Goal: Task Accomplishment & Management: Complete application form

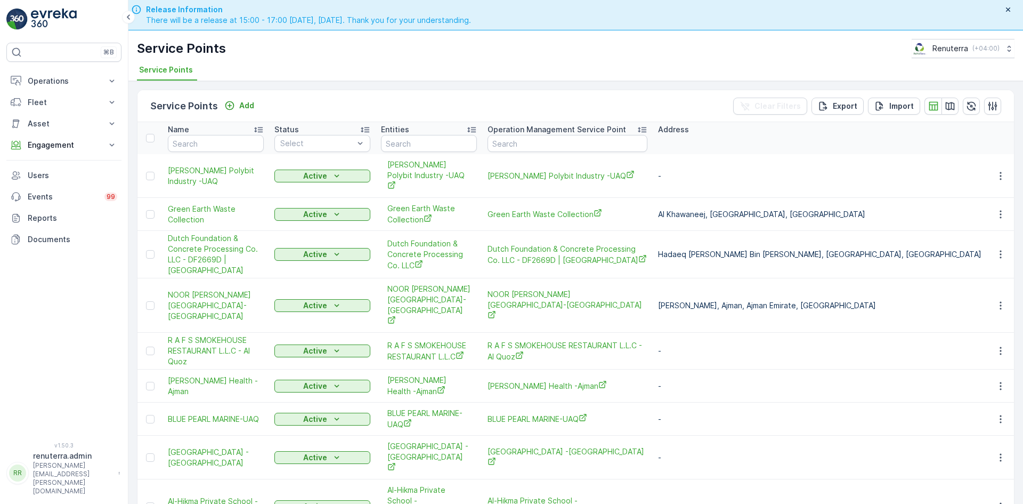
drag, startPoint x: 109, startPoint y: 146, endPoint x: 98, endPoint y: 166, distance: 23.6
click at [108, 146] on icon at bounding box center [112, 145] width 11 height 11
click at [72, 209] on p "Service Points" at bounding box center [53, 208] width 52 height 11
click at [207, 149] on input "text" at bounding box center [216, 143] width 96 height 17
type input "car"
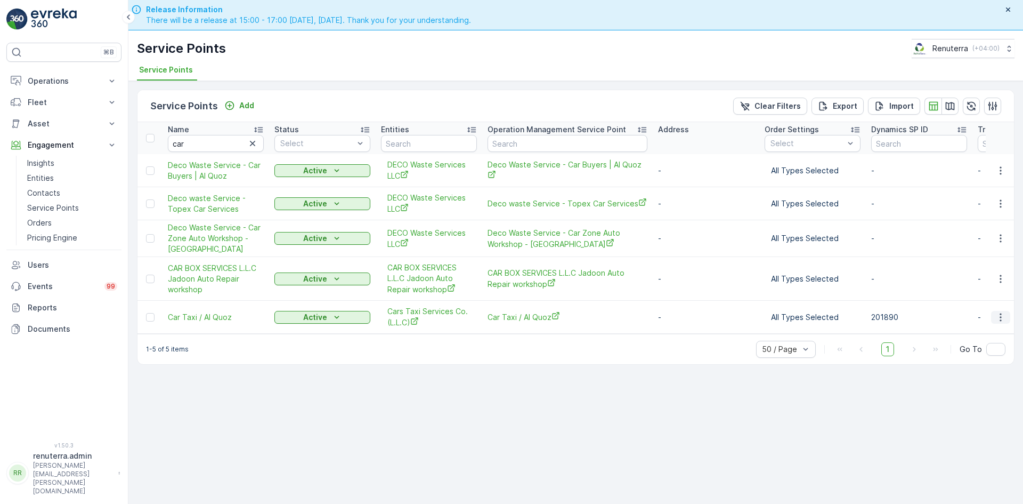
drag, startPoint x: 1002, startPoint y: 313, endPoint x: 998, endPoint y: 322, distance: 9.8
click at [1002, 313] on icon "button" at bounding box center [1001, 317] width 11 height 11
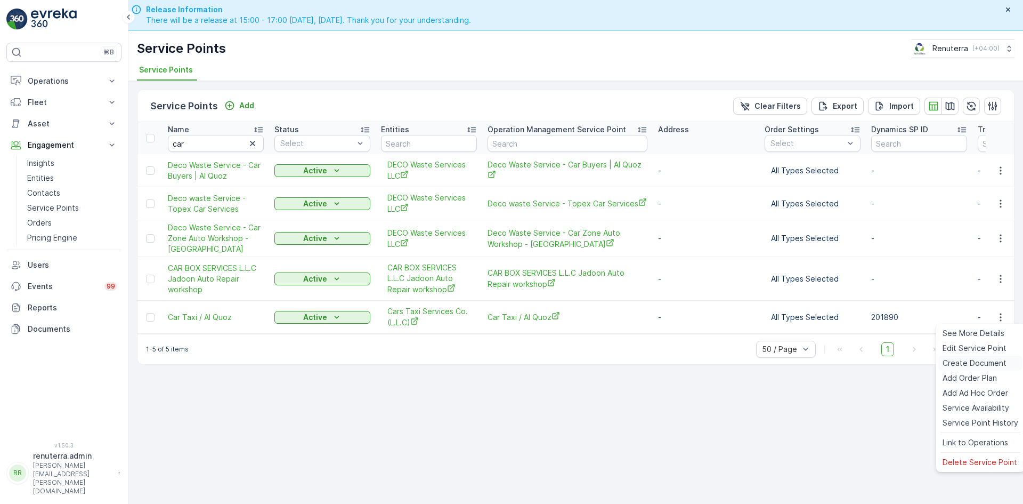
click at [960, 360] on span "Create Document" at bounding box center [975, 363] width 64 height 11
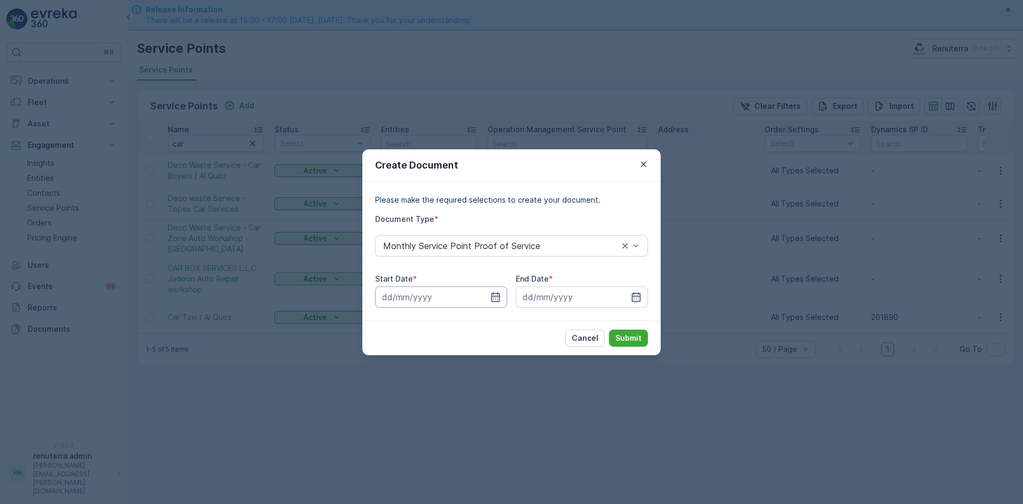
drag, startPoint x: 496, startPoint y: 298, endPoint x: 496, endPoint y: 287, distance: 10.7
click at [496, 296] on icon "button" at bounding box center [495, 297] width 11 height 11
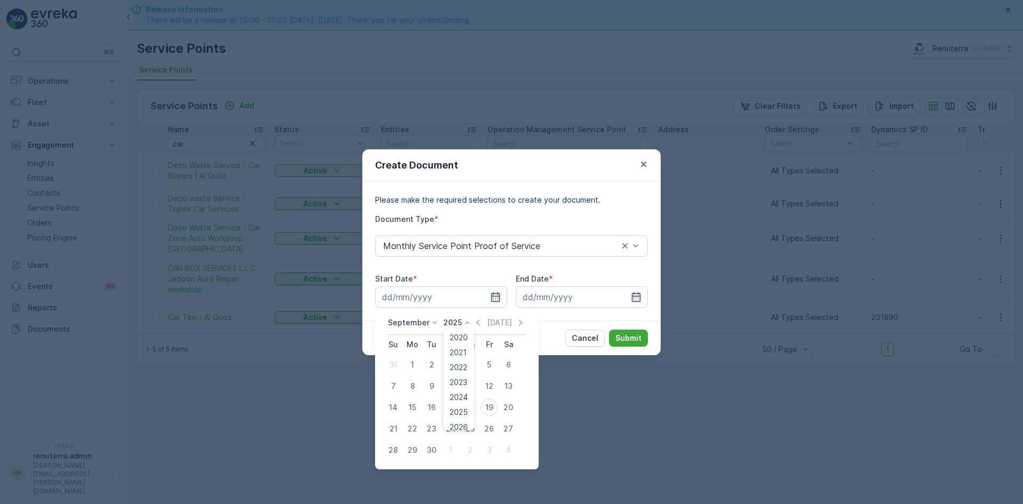
click at [471, 324] on div "September 2025 2020 2021 2022 2023 2024 2025 2026 2027 2028 2029 2030 Today" at bounding box center [457, 326] width 138 height 18
click at [475, 326] on icon "button" at bounding box center [478, 322] width 11 height 11
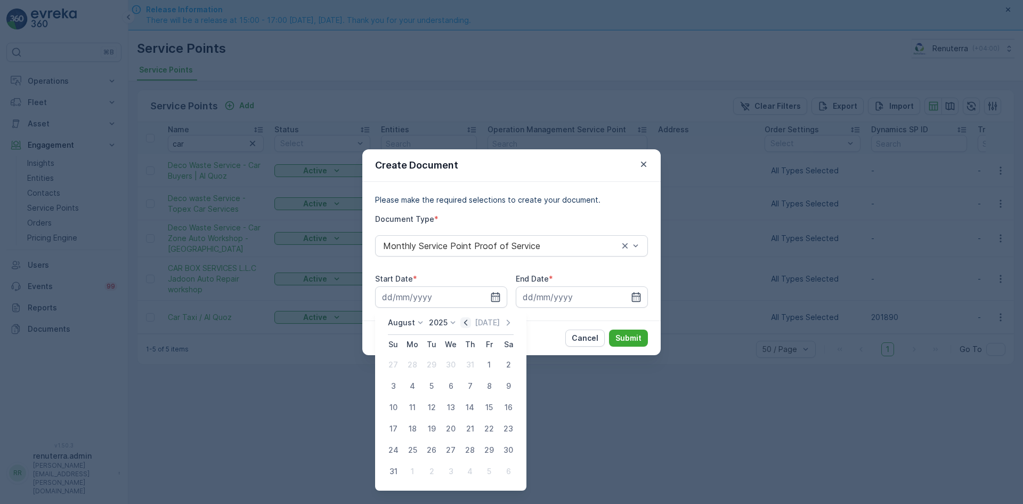
click at [467, 323] on icon "button" at bounding box center [465, 322] width 3 height 6
click at [432, 368] on div "1" at bounding box center [431, 364] width 17 height 17
type input "01.07.2025"
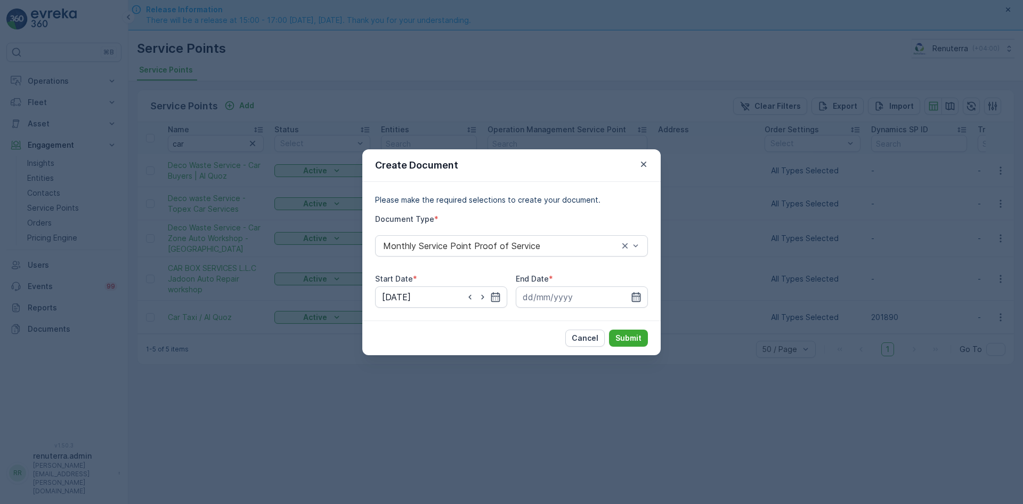
click at [641, 299] on icon "button" at bounding box center [636, 297] width 9 height 10
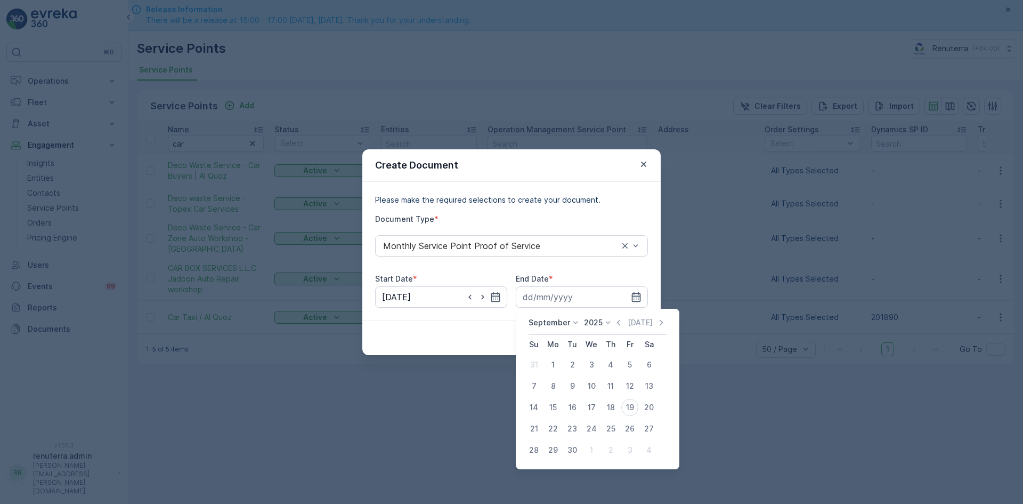
click at [618, 326] on icon "button" at bounding box center [619, 322] width 11 height 11
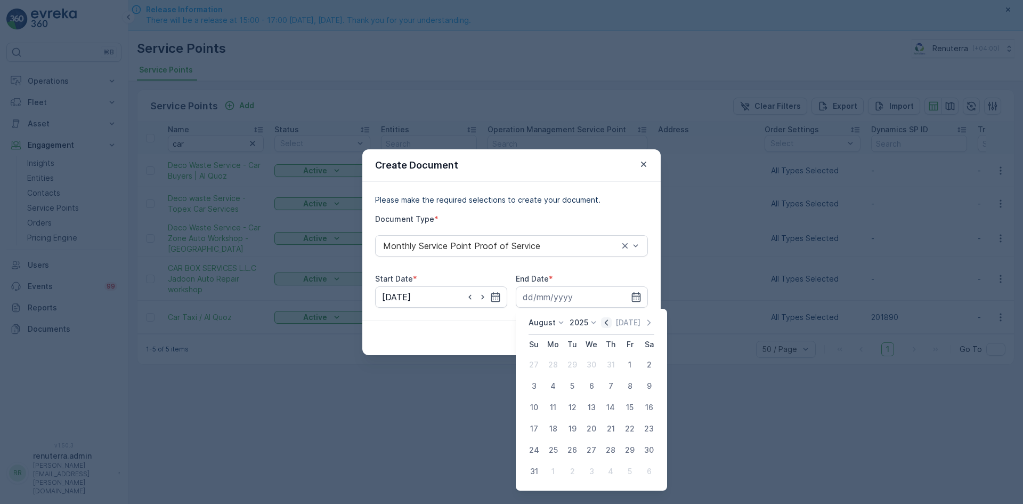
click at [608, 323] on icon "button" at bounding box center [606, 322] width 11 height 11
click at [606, 447] on div "31" at bounding box center [610, 449] width 17 height 17
type input "31.07.2025"
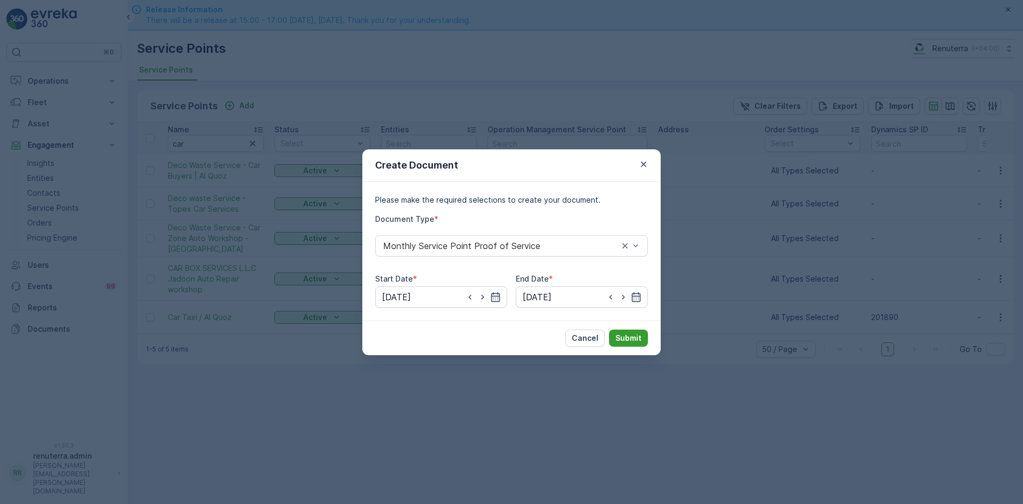
click at [633, 340] on p "Submit" at bounding box center [629, 338] width 26 height 11
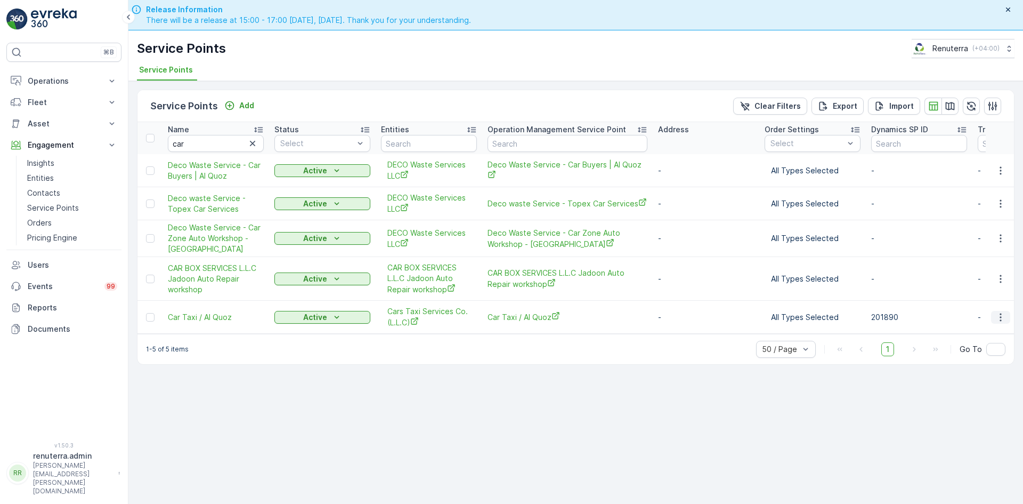
click at [997, 317] on icon "button" at bounding box center [1001, 317] width 11 height 11
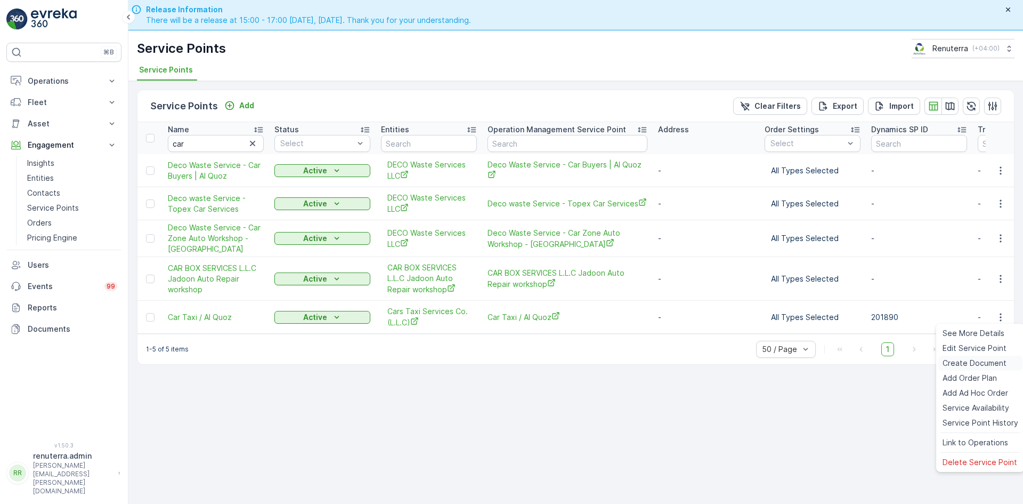
click at [964, 363] on span "Create Document" at bounding box center [975, 363] width 64 height 11
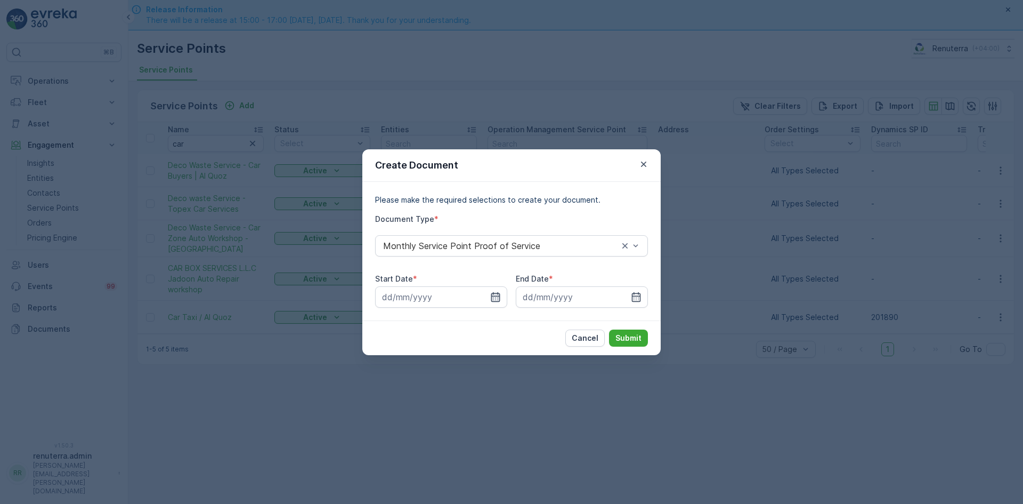
click at [494, 295] on icon "button" at bounding box center [495, 297] width 11 height 11
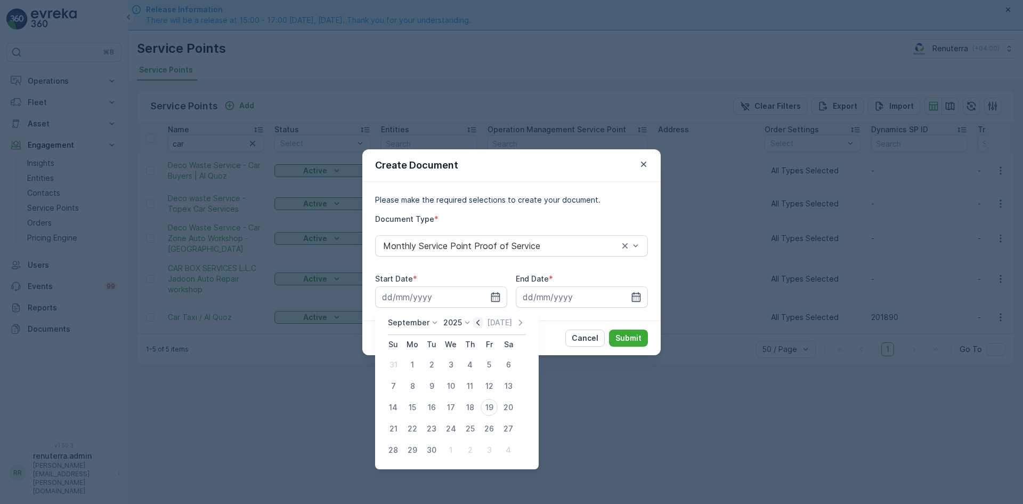
click at [475, 324] on icon "button" at bounding box center [478, 322] width 11 height 11
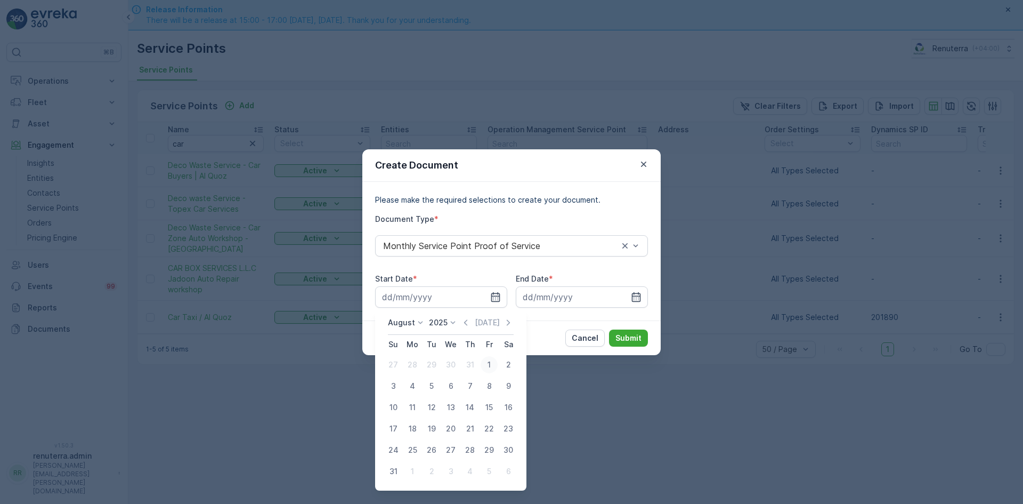
click at [489, 363] on div "1" at bounding box center [489, 364] width 17 height 17
type input "01.08.2025"
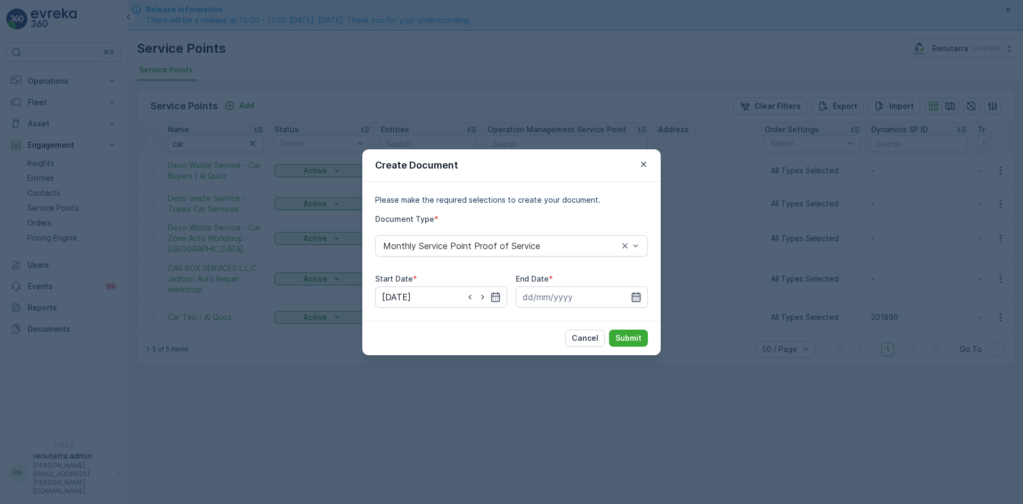
click at [635, 301] on icon "button" at bounding box center [636, 297] width 9 height 10
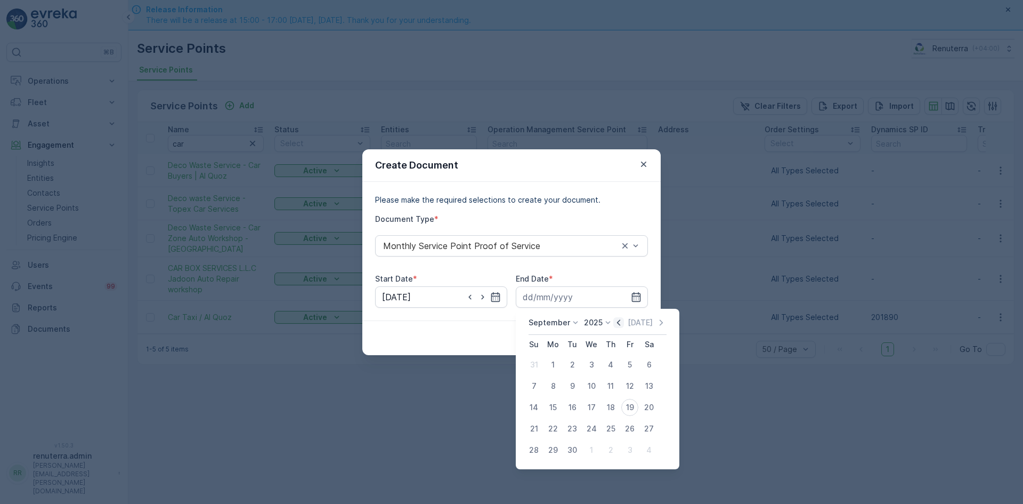
click at [617, 323] on icon "button" at bounding box center [618, 322] width 3 height 6
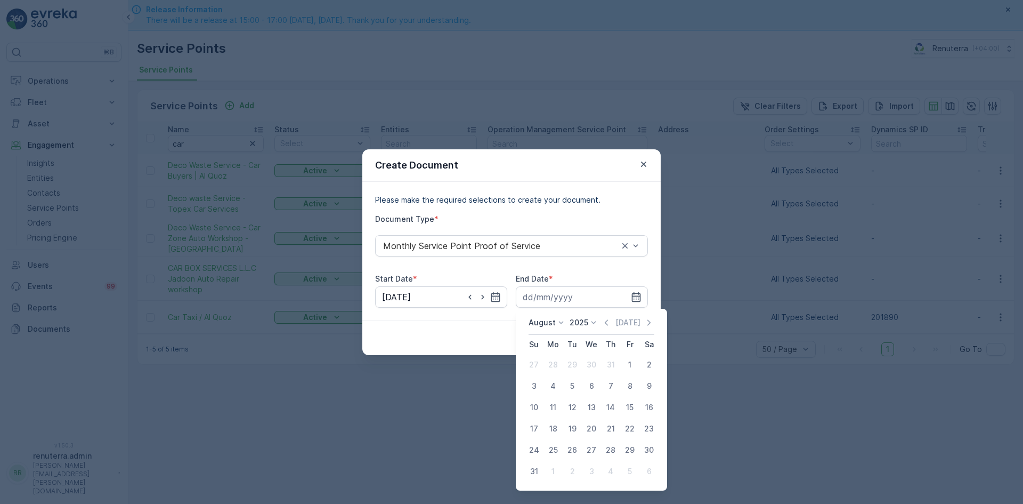
drag, startPoint x: 536, startPoint y: 473, endPoint x: 546, endPoint y: 466, distance: 12.0
click at [537, 472] on div "31" at bounding box center [534, 471] width 17 height 17
type input "31.08.2025"
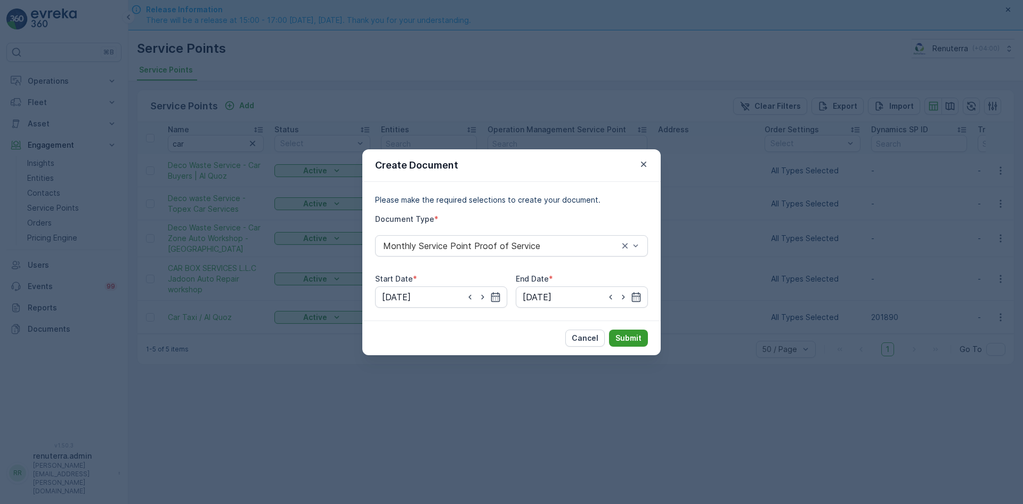
click at [627, 340] on p "Submit" at bounding box center [629, 338] width 26 height 11
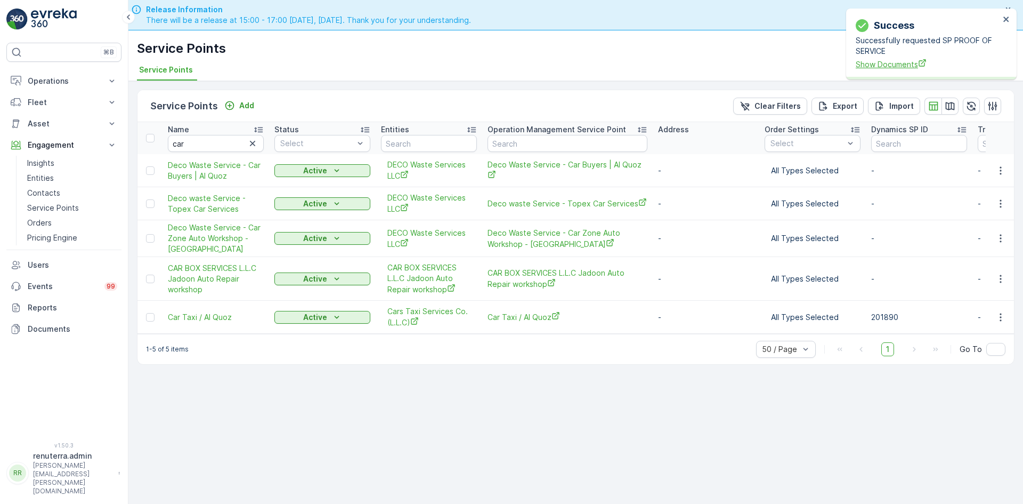
click at [896, 69] on span "Show Documents" at bounding box center [928, 64] width 144 height 11
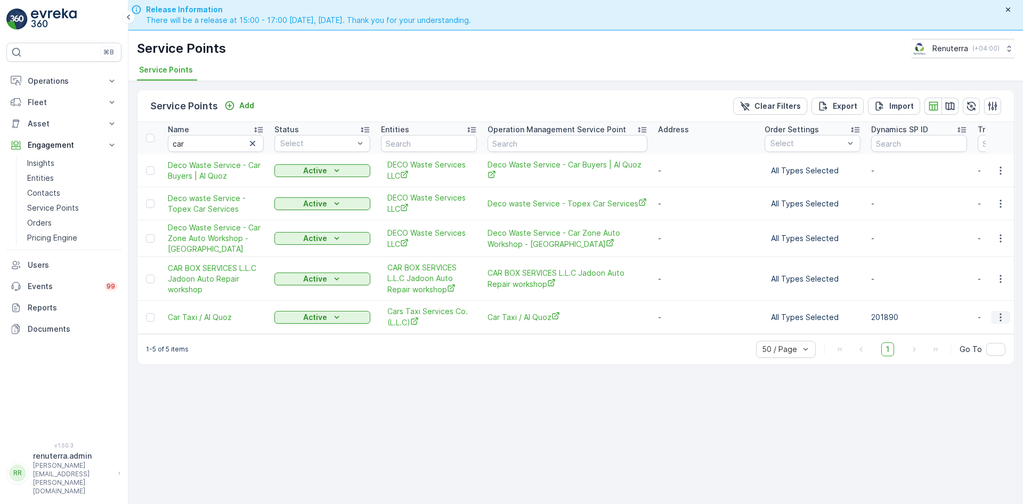
drag, startPoint x: 995, startPoint y: 321, endPoint x: 1003, endPoint y: 318, distance: 8.1
click at [1004, 318] on button "button" at bounding box center [1000, 317] width 19 height 13
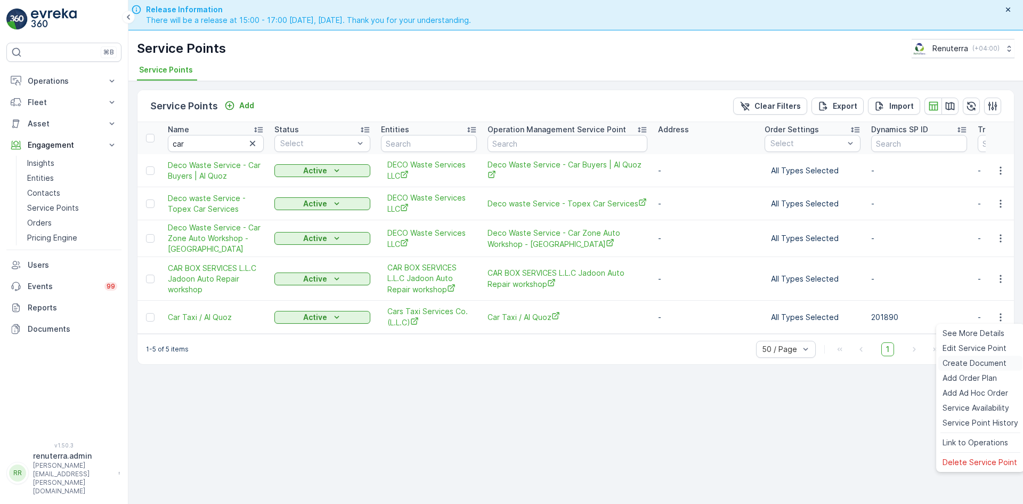
click at [967, 361] on span "Create Document" at bounding box center [975, 363] width 64 height 11
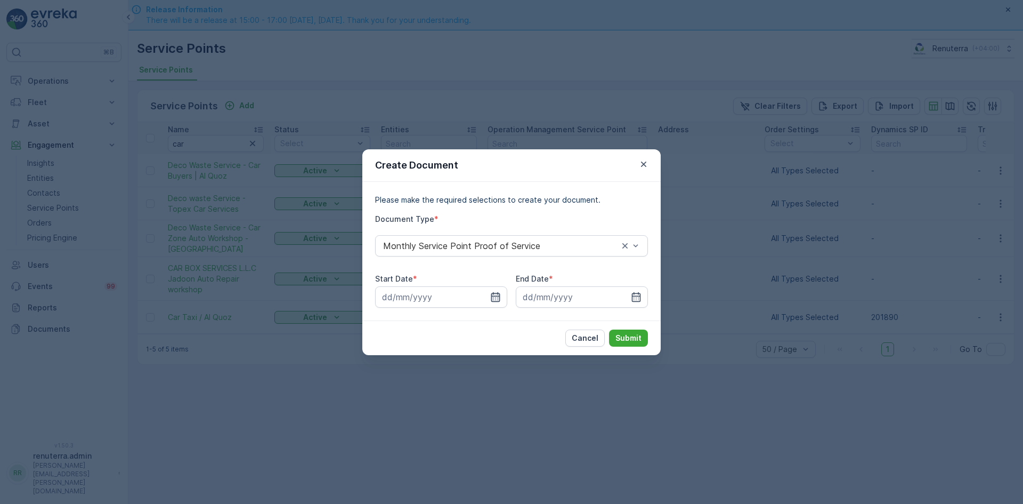
click at [494, 301] on icon "button" at bounding box center [495, 297] width 9 height 10
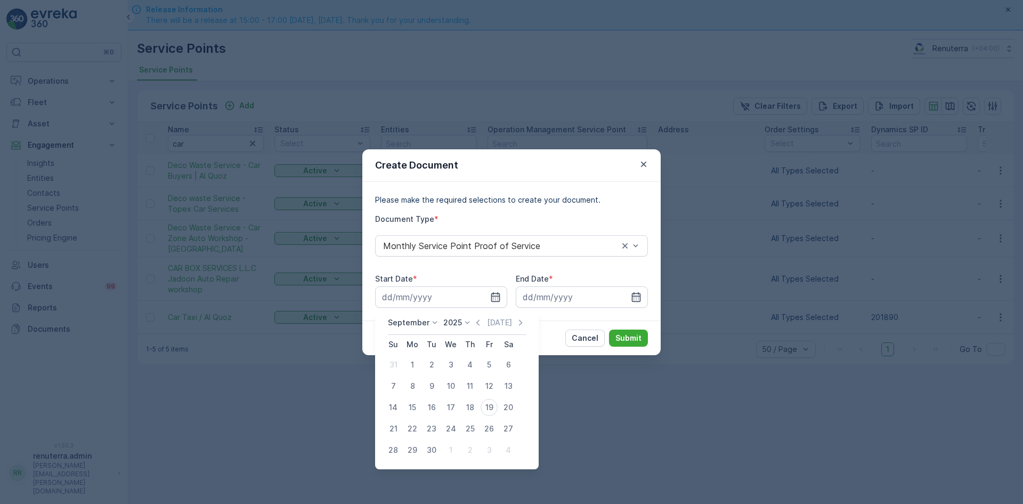
click at [483, 326] on div "Today" at bounding box center [499, 322] width 53 height 11
click at [479, 320] on icon "button" at bounding box center [478, 322] width 11 height 11
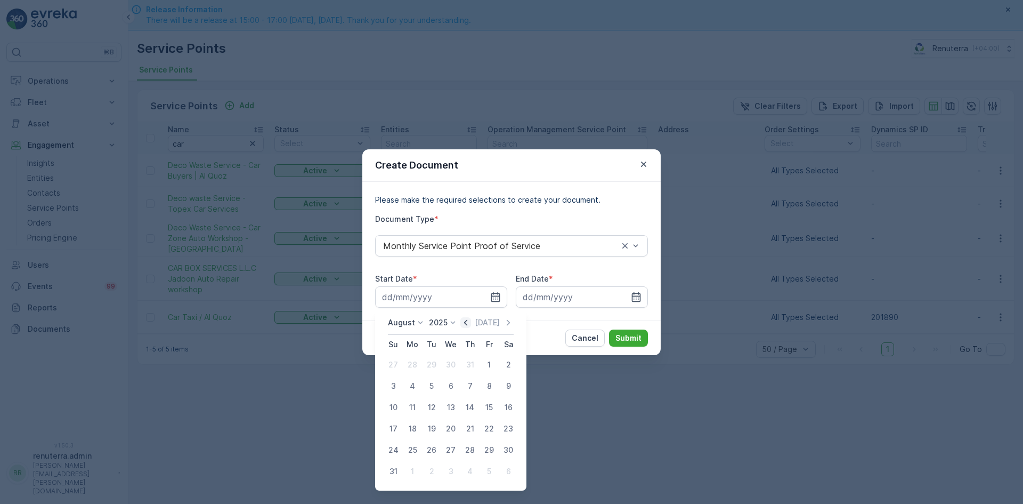
click at [471, 323] on icon "button" at bounding box center [466, 322] width 11 height 11
click at [429, 369] on div "1" at bounding box center [431, 364] width 17 height 17
type input "01.07.2025"
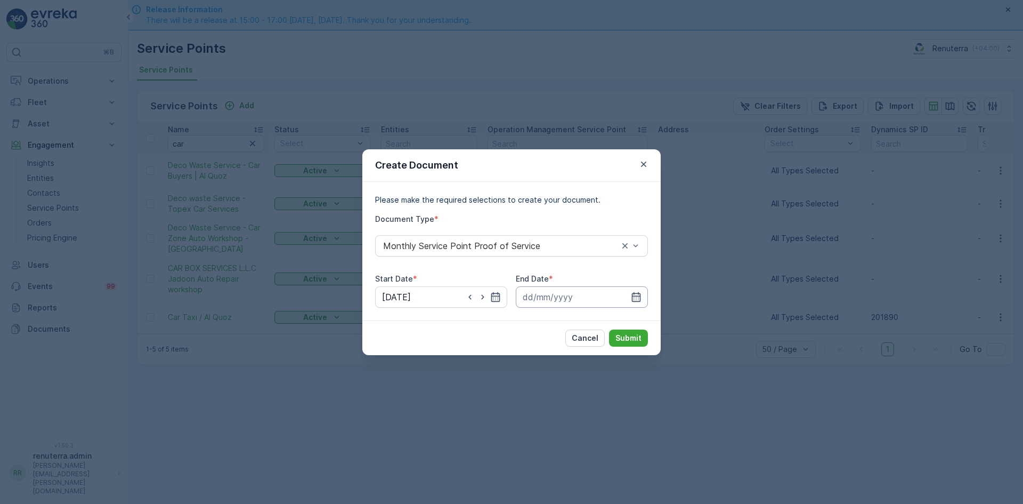
click at [630, 297] on input at bounding box center [582, 296] width 132 height 21
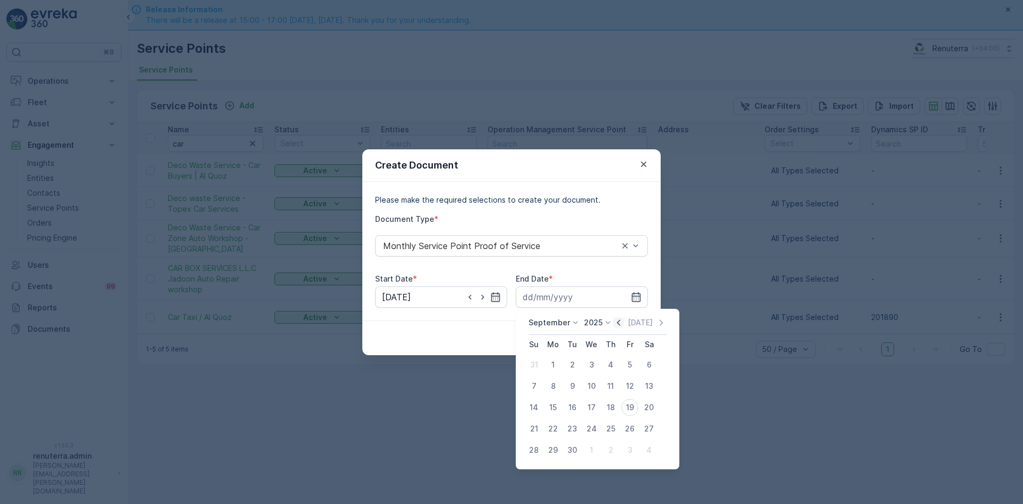
click at [614, 323] on icon "button" at bounding box center [619, 322] width 11 height 11
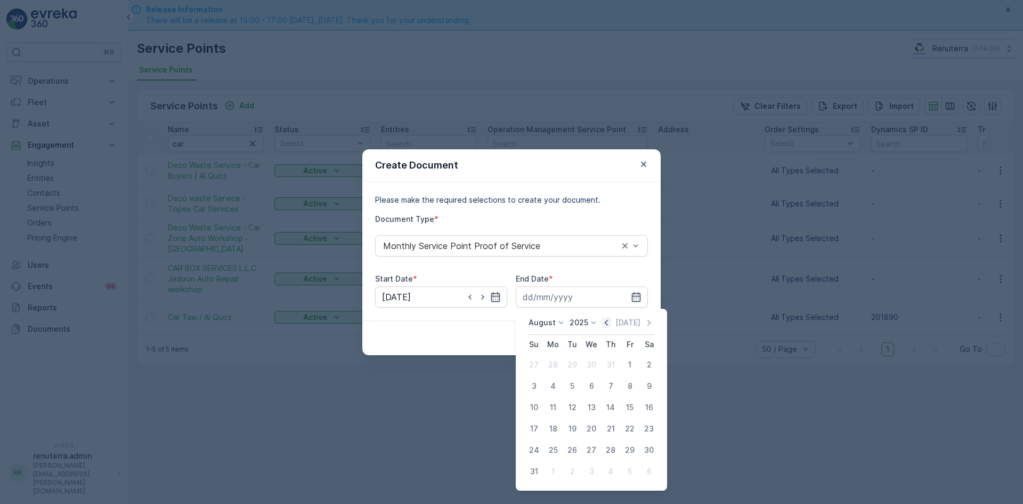
click at [612, 323] on icon "button" at bounding box center [606, 322] width 11 height 11
click at [609, 447] on div "31" at bounding box center [610, 449] width 17 height 17
type input "31.07.2025"
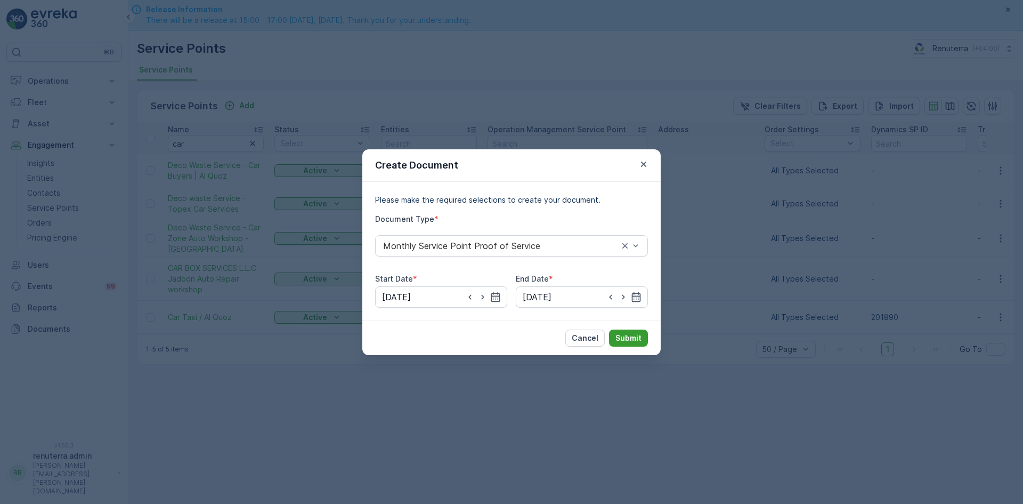
click at [618, 334] on p "Submit" at bounding box center [629, 338] width 26 height 11
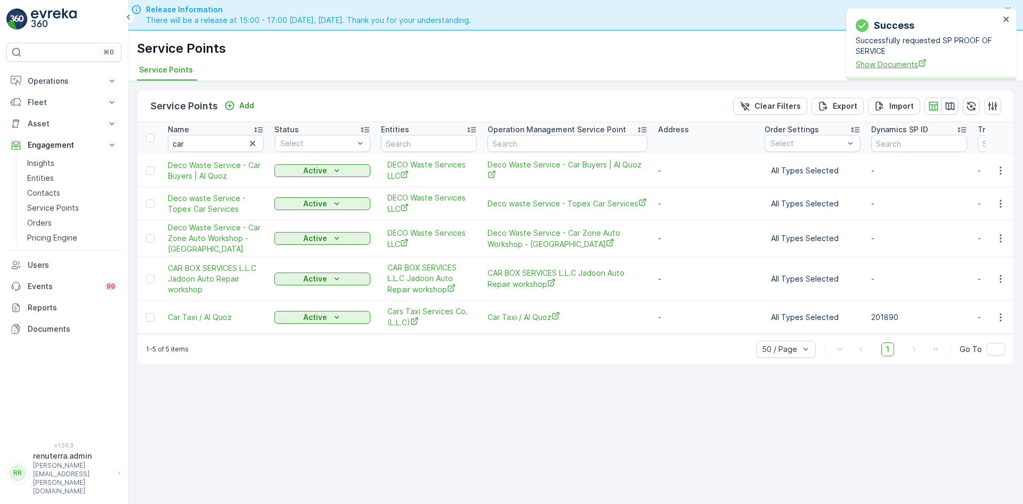
click at [910, 59] on span "Show Documents" at bounding box center [928, 64] width 144 height 11
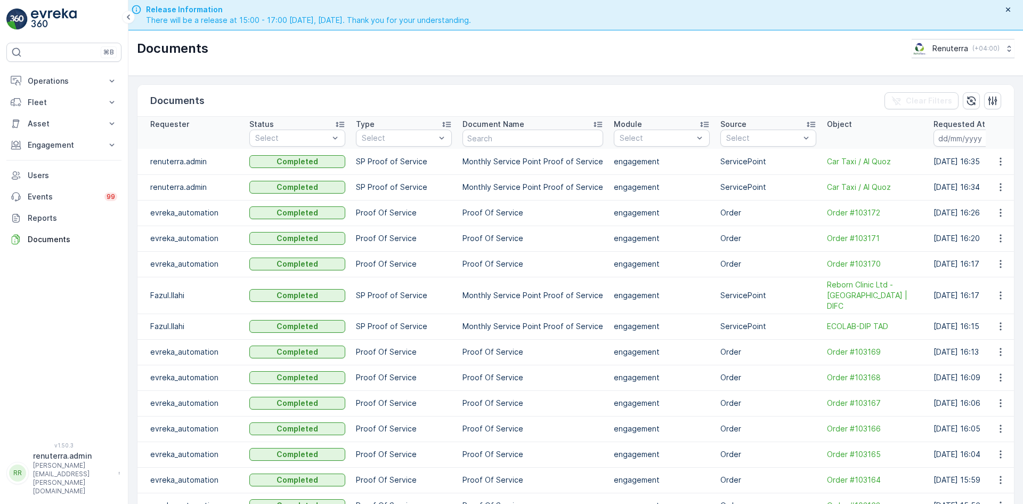
click at [1009, 159] on div "Documents Clear Filters Requester Status Select Type Select Document Name Modul…" at bounding box center [575, 305] width 895 height 458
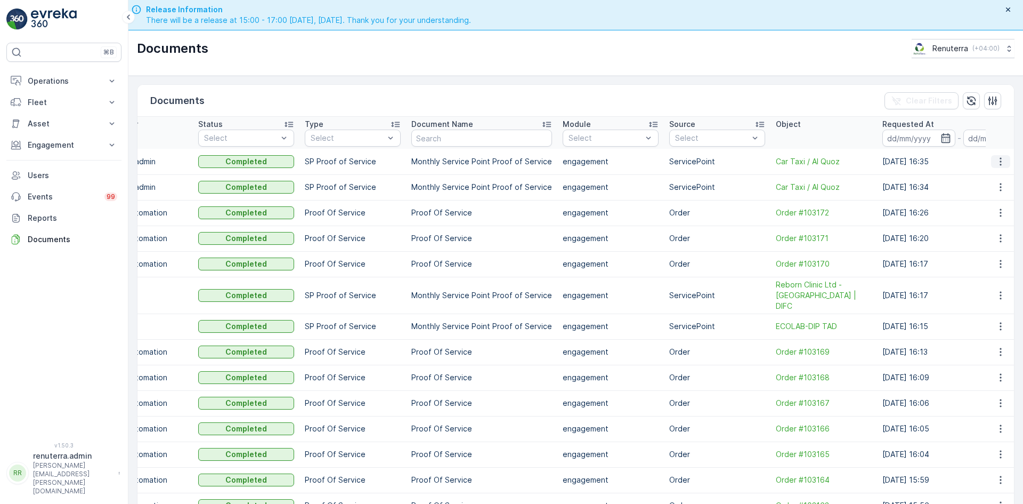
click at [1000, 161] on icon "button" at bounding box center [1001, 161] width 2 height 8
click at [995, 183] on div "See Details" at bounding box center [998, 177] width 50 height 15
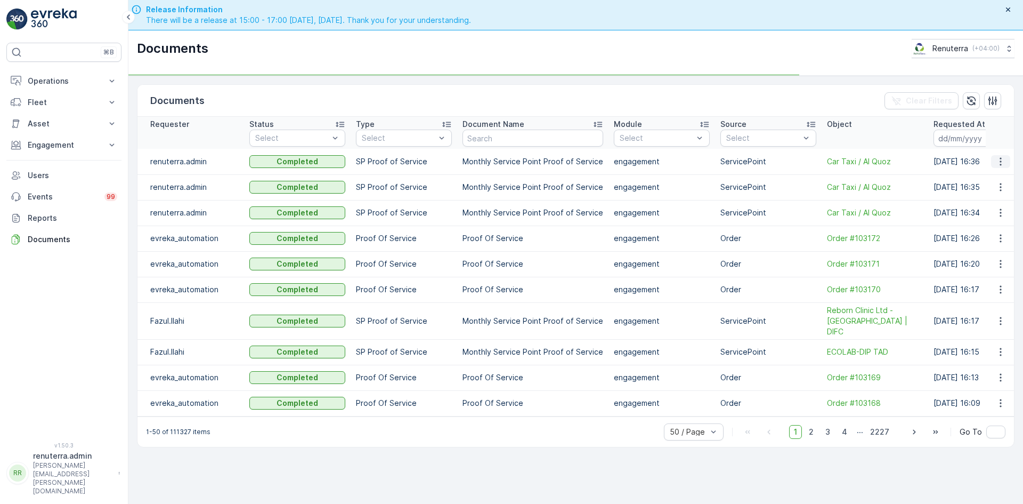
click at [999, 160] on icon "button" at bounding box center [1001, 161] width 11 height 11
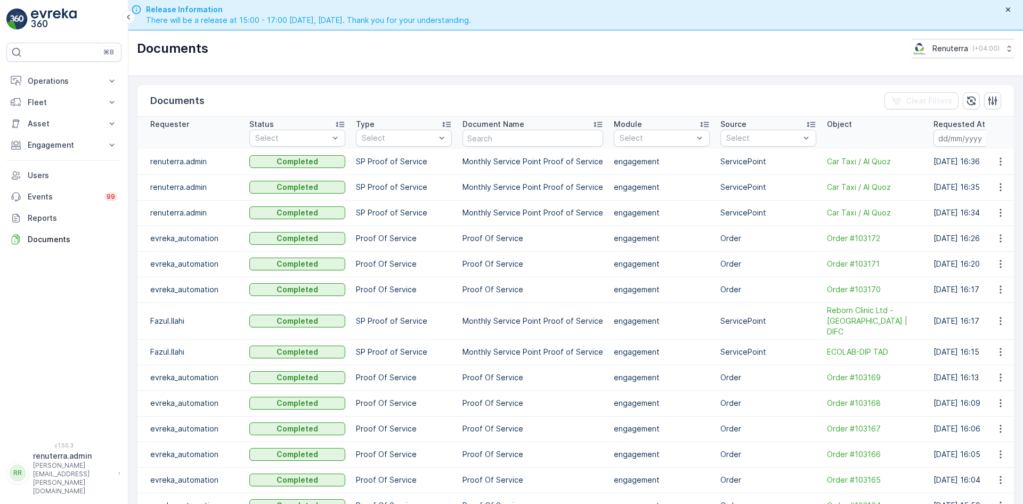
click at [996, 173] on td at bounding box center [1000, 162] width 29 height 26
click at [1001, 164] on icon "button" at bounding box center [1001, 161] width 11 height 11
click at [995, 179] on span "See Details" at bounding box center [998, 177] width 41 height 11
